Goal: Transaction & Acquisition: Purchase product/service

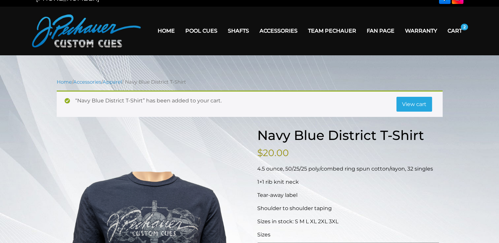
scroll to position [10, 0]
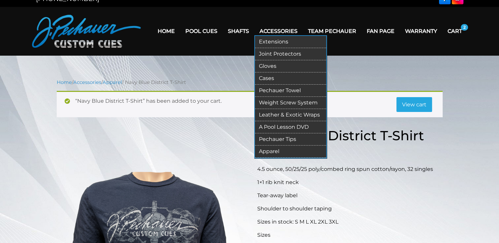
click at [281, 150] on link "Apparel" at bounding box center [290, 152] width 71 height 12
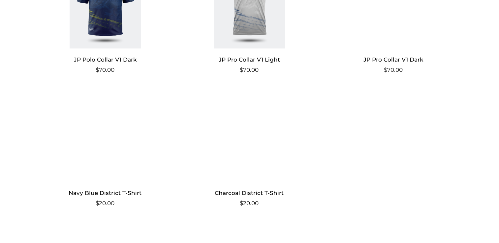
scroll to position [637, 0]
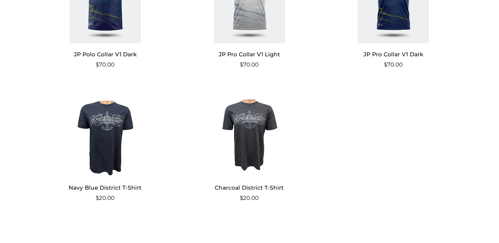
click at [244, 133] on img at bounding box center [249, 132] width 128 height 89
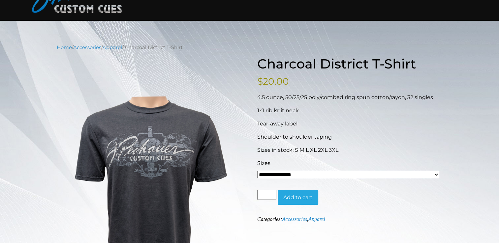
scroll to position [47, 0]
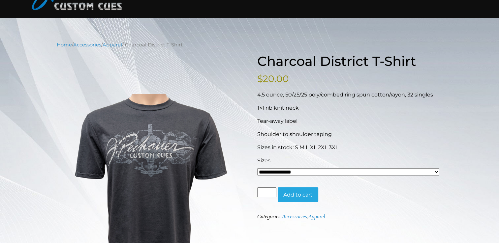
click at [373, 171] on select "**********" at bounding box center [348, 171] width 182 height 7
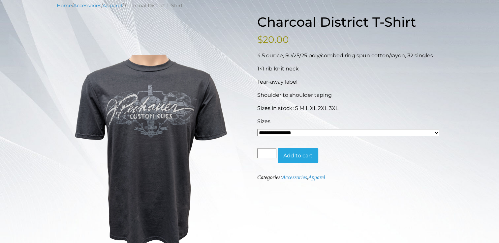
scroll to position [0, 0]
